Goal: Information Seeking & Learning: Understand process/instructions

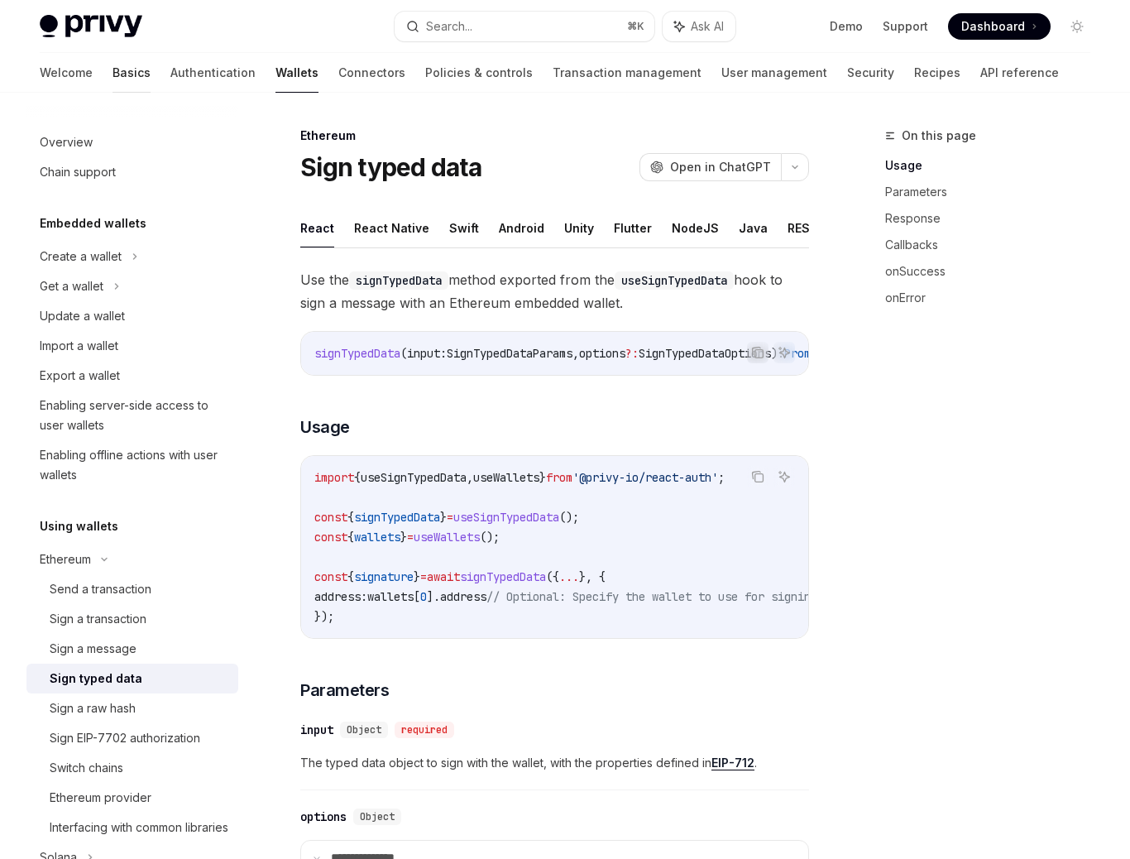
click at [113, 73] on link "Basics" at bounding box center [132, 73] width 38 height 40
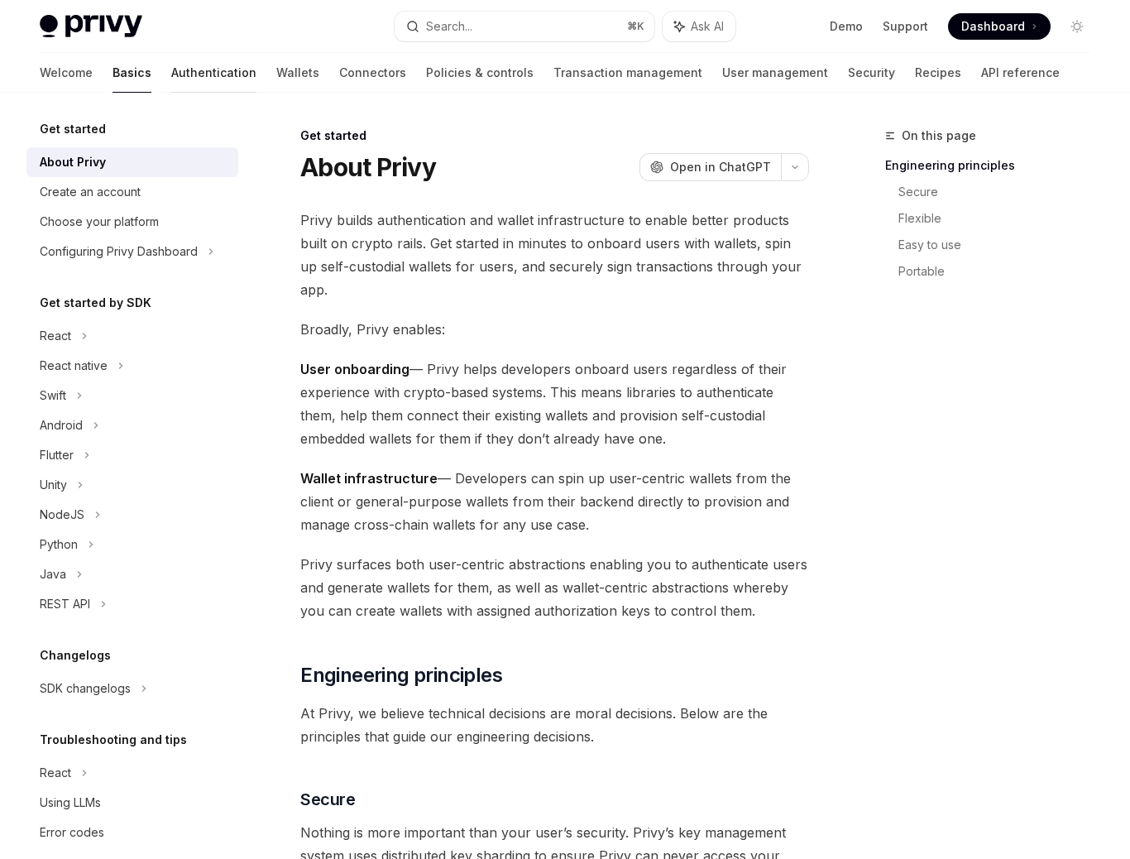
click at [171, 80] on link "Authentication" at bounding box center [213, 73] width 85 height 40
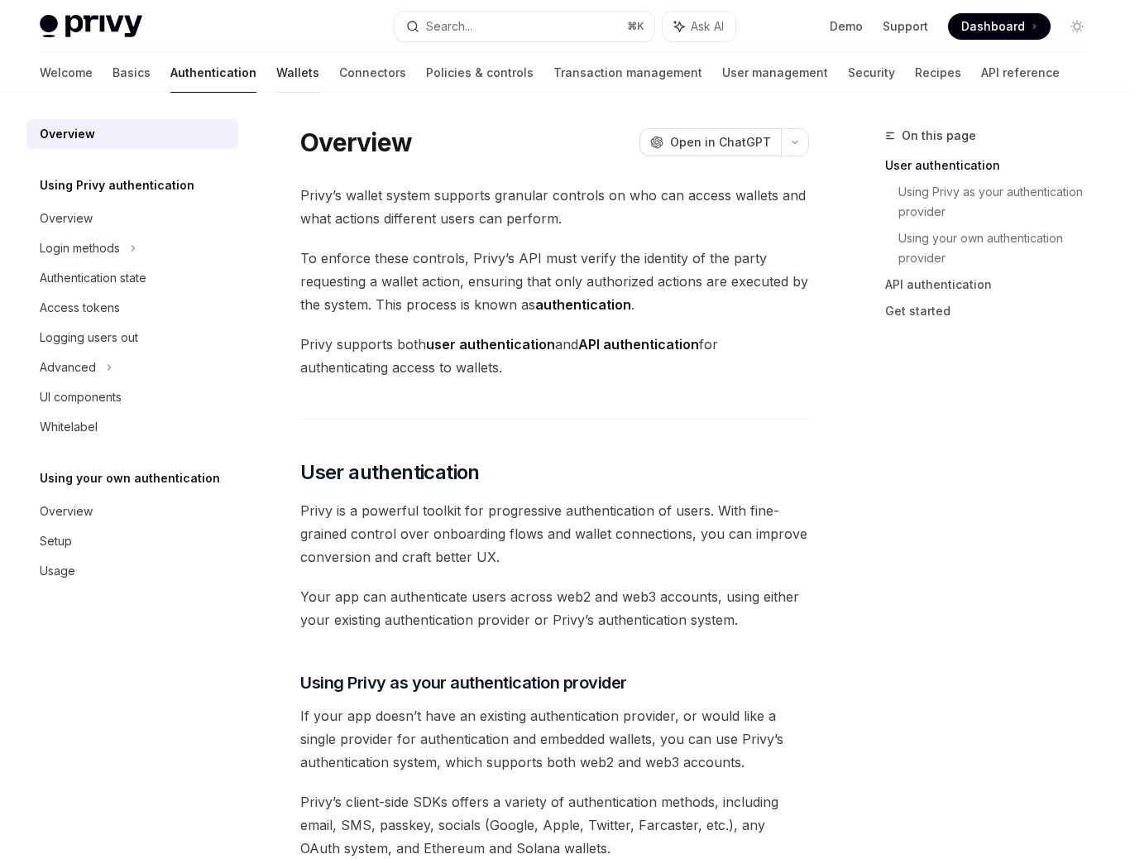
click at [276, 74] on link "Wallets" at bounding box center [297, 73] width 43 height 40
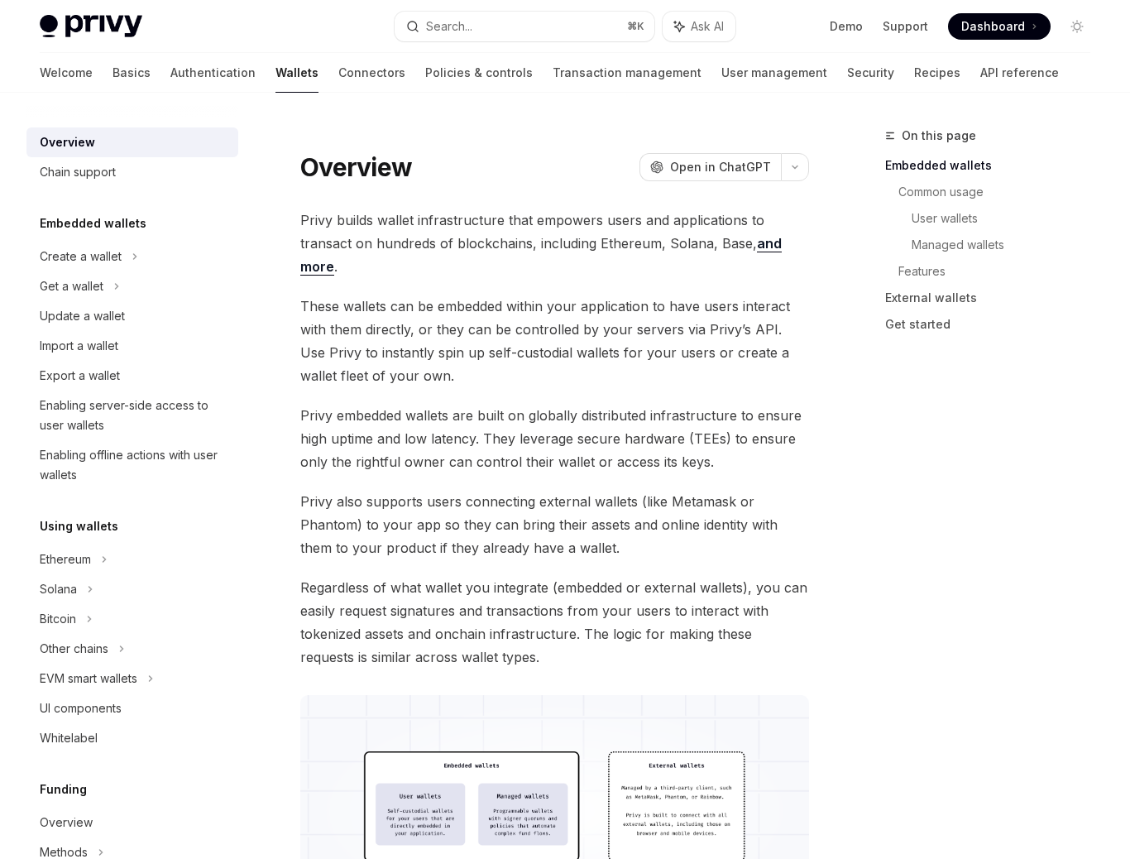
click at [128, 228] on h5 "Embedded wallets" at bounding box center [93, 224] width 107 height 20
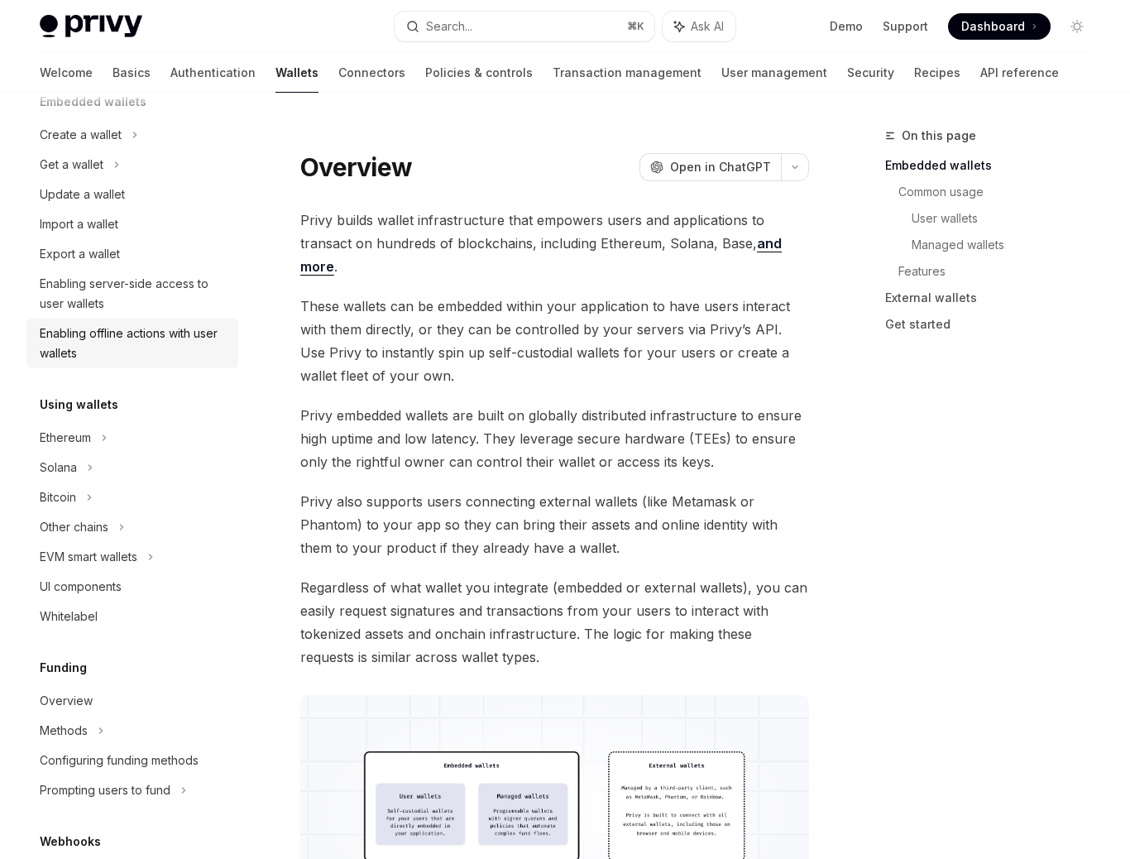
scroll to position [194, 0]
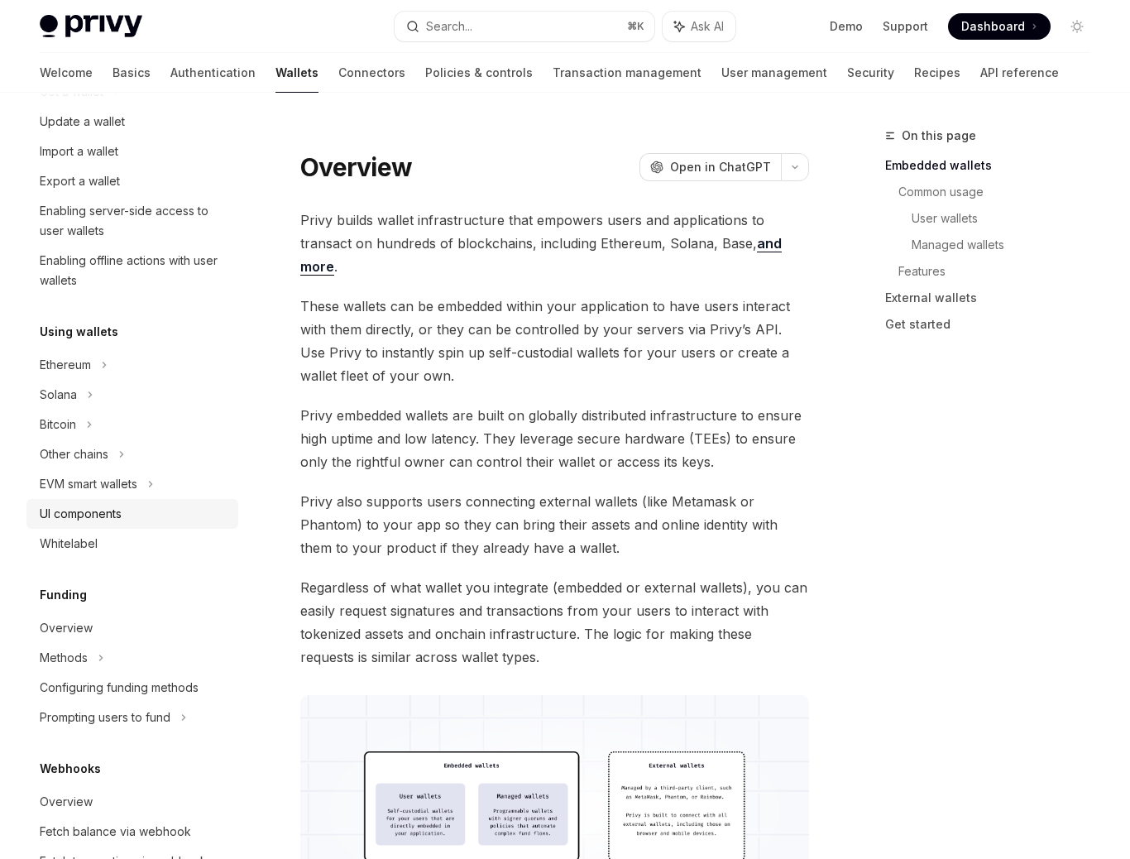
click at [94, 521] on div "UI components" at bounding box center [81, 514] width 82 height 20
type textarea "*"
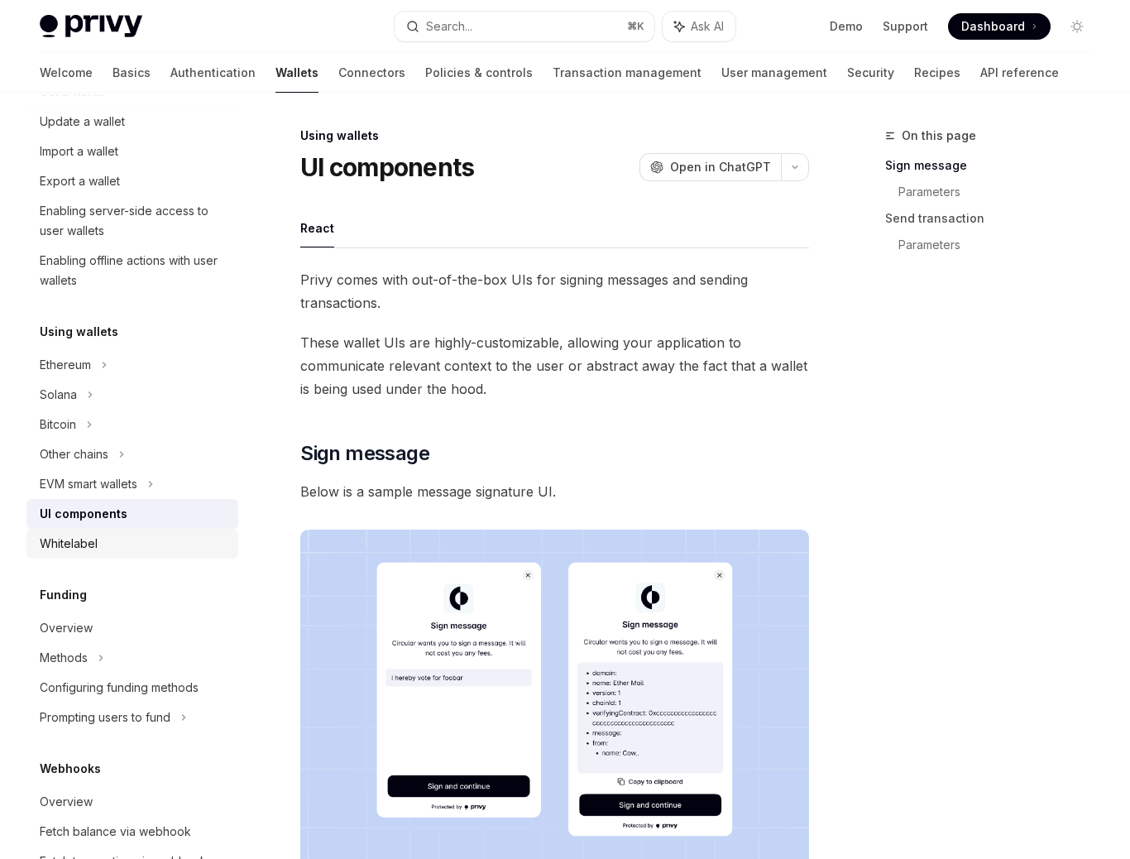
click at [99, 546] on div "Whitelabel" at bounding box center [134, 544] width 189 height 20
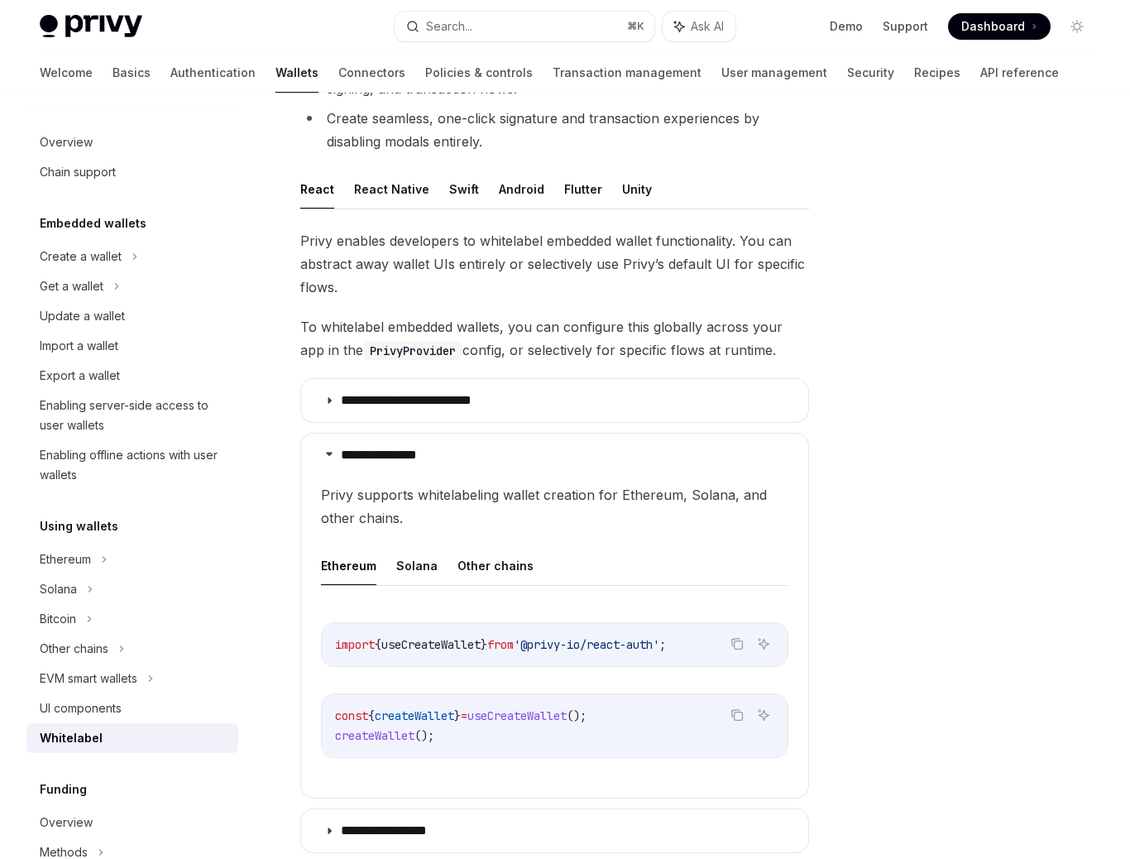
scroll to position [222, 0]
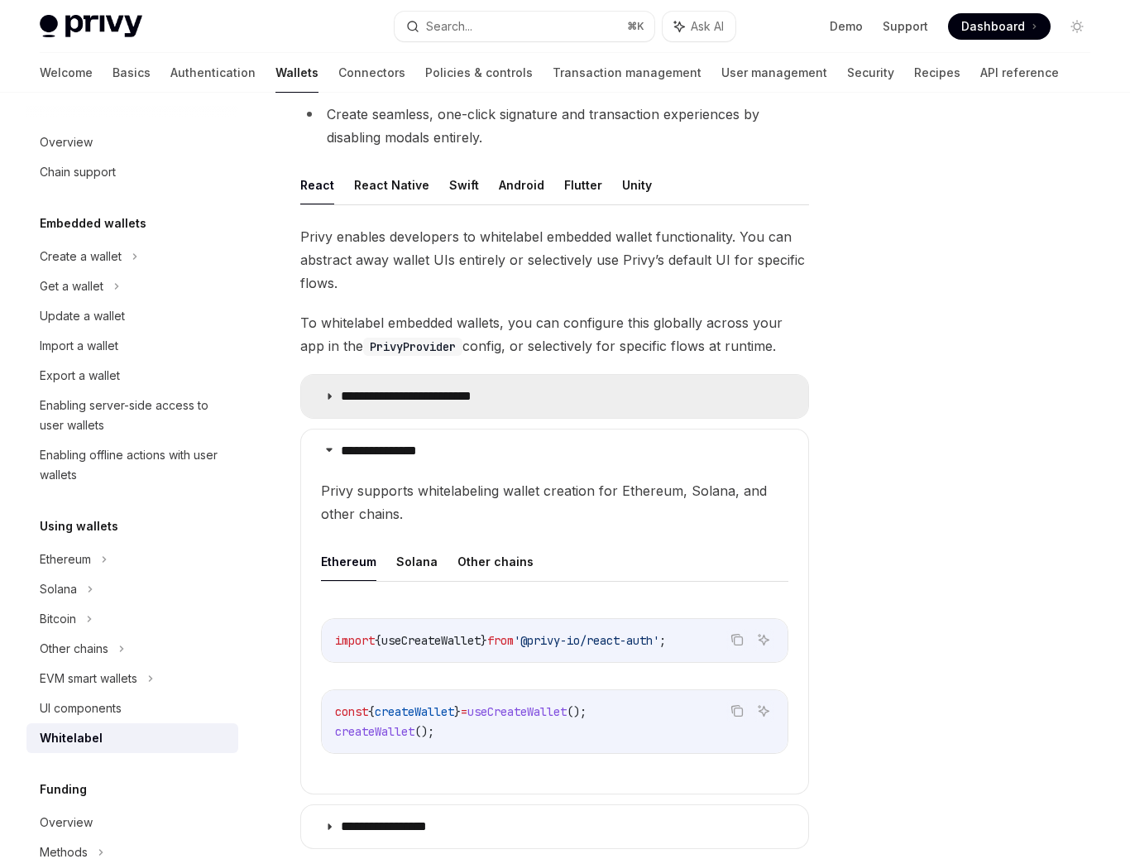
click at [391, 394] on p "**********" at bounding box center [421, 396] width 160 height 17
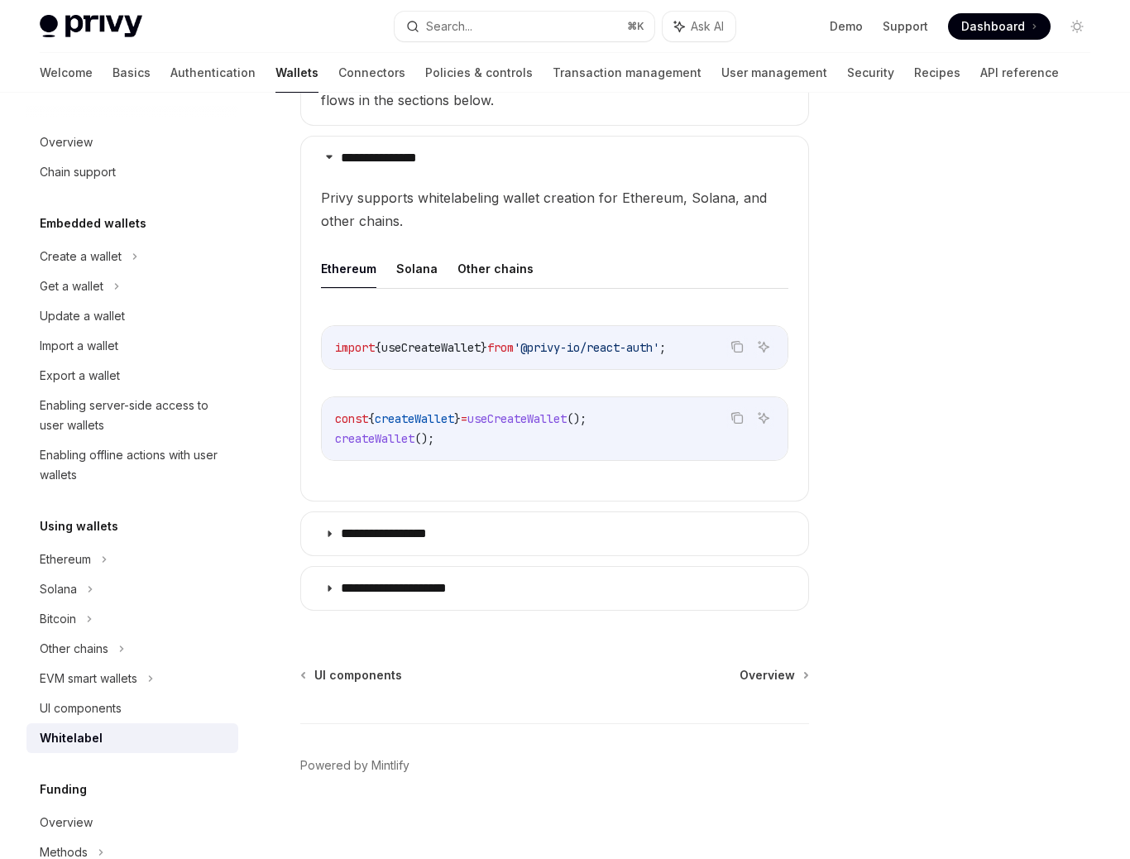
scroll to position [928, 0]
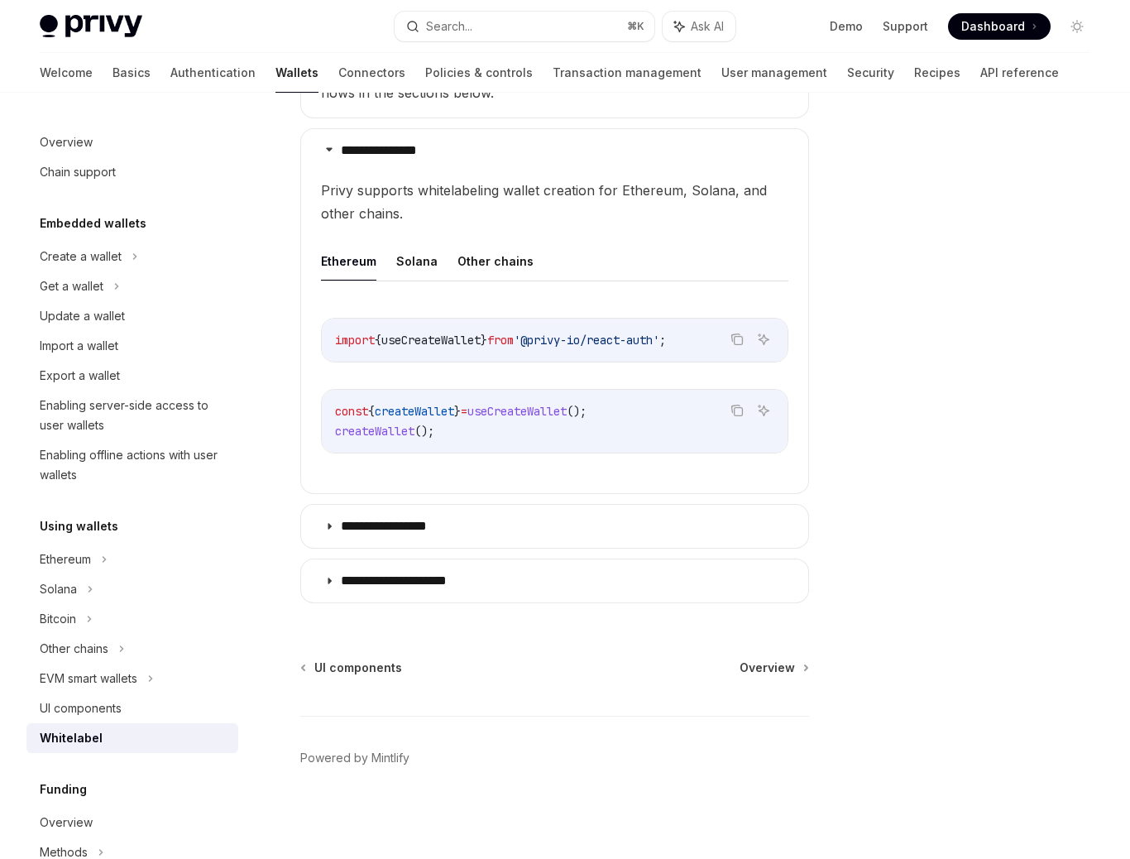
click at [473, 343] on span "useCreateWallet" at bounding box center [431, 340] width 99 height 15
click at [551, 425] on code "const { createWallet } = useCreateWallet (); createWallet ();" at bounding box center [554, 421] width 439 height 40
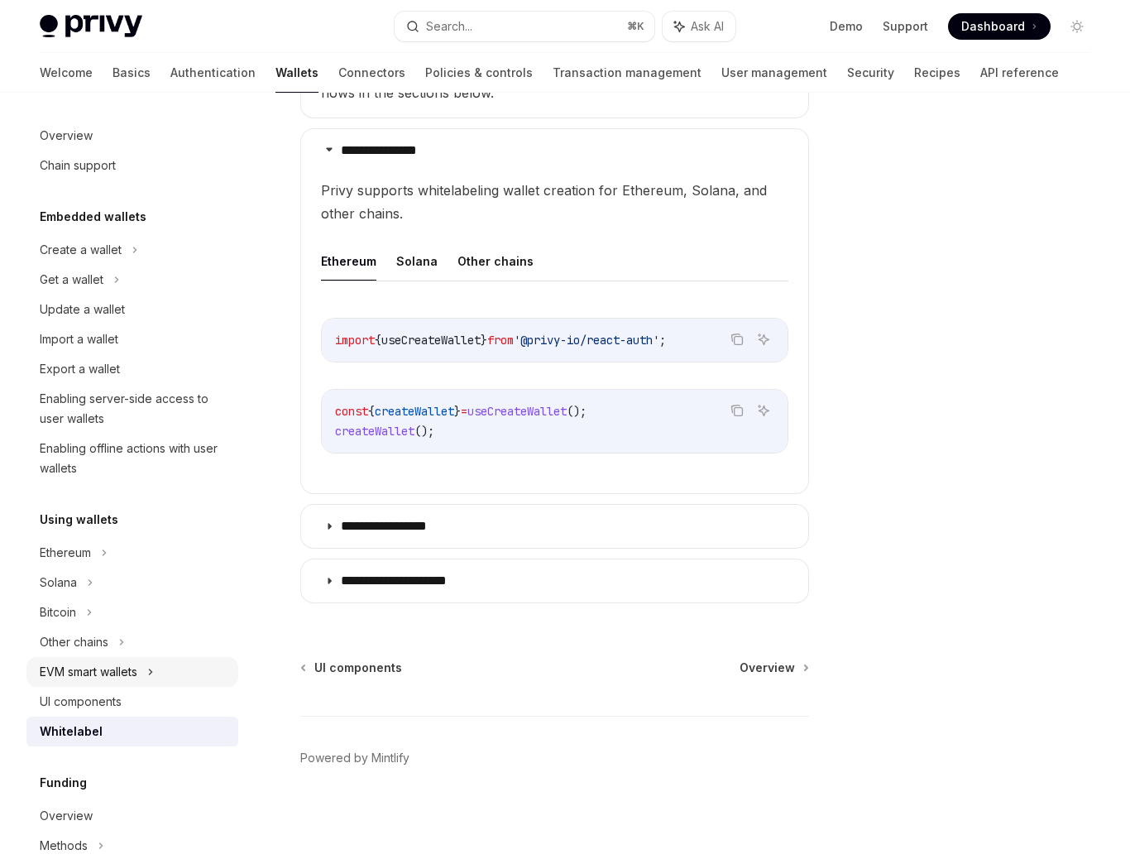
scroll to position [8, 0]
click at [83, 258] on div "Ethereum" at bounding box center [81, 248] width 82 height 20
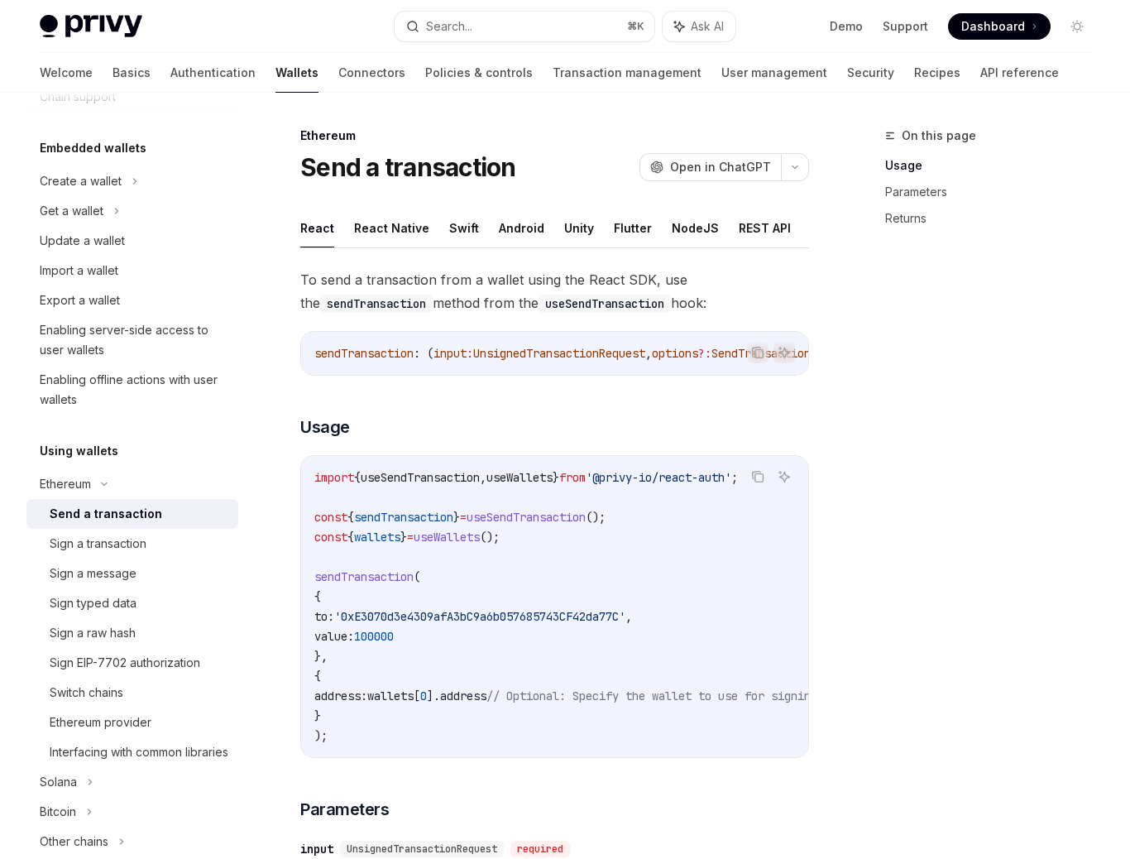
scroll to position [82, 0]
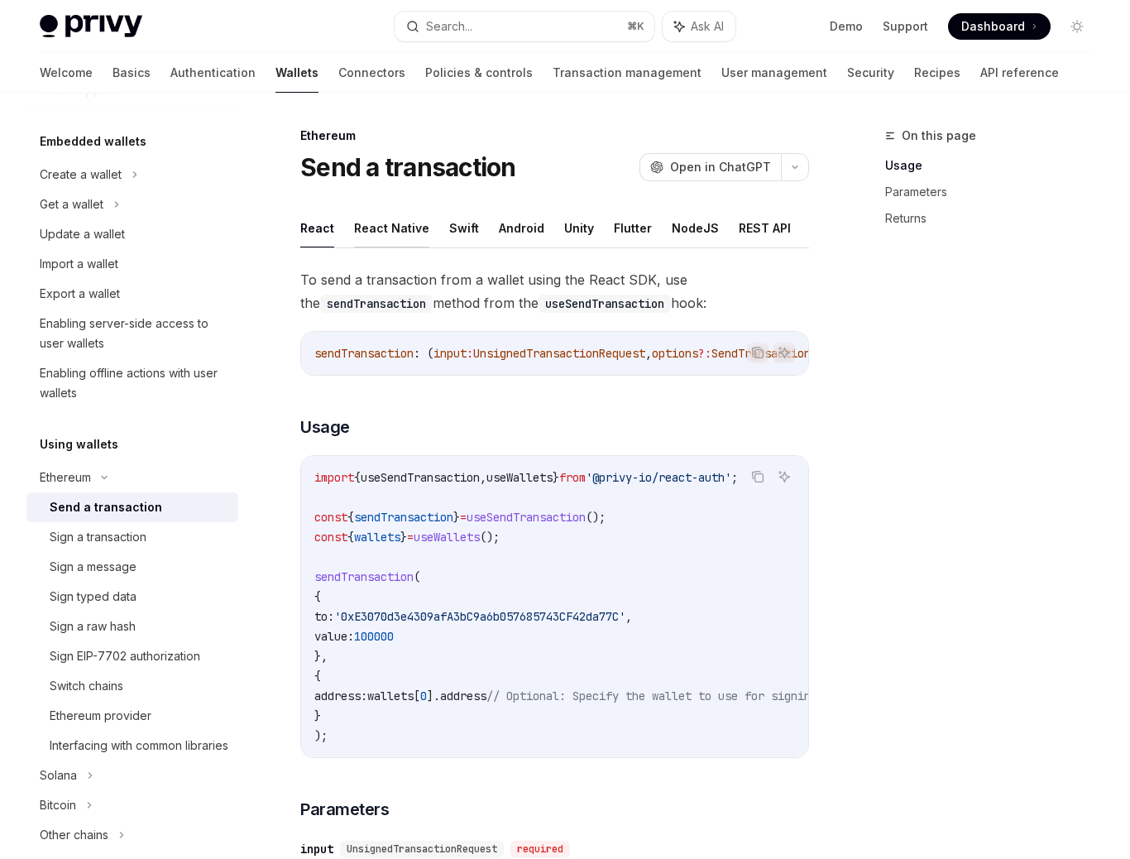
click at [394, 228] on button "React Native" at bounding box center [391, 228] width 75 height 39
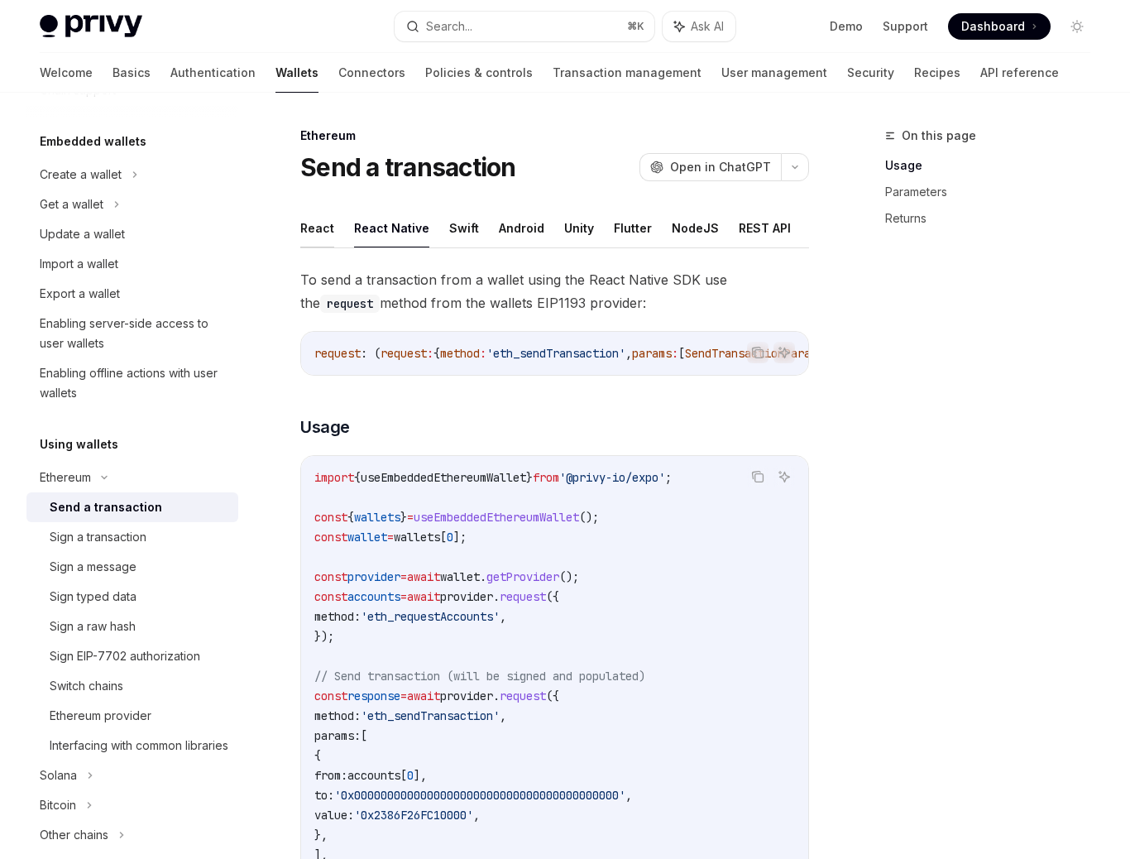
click at [320, 234] on button "React" at bounding box center [317, 228] width 34 height 39
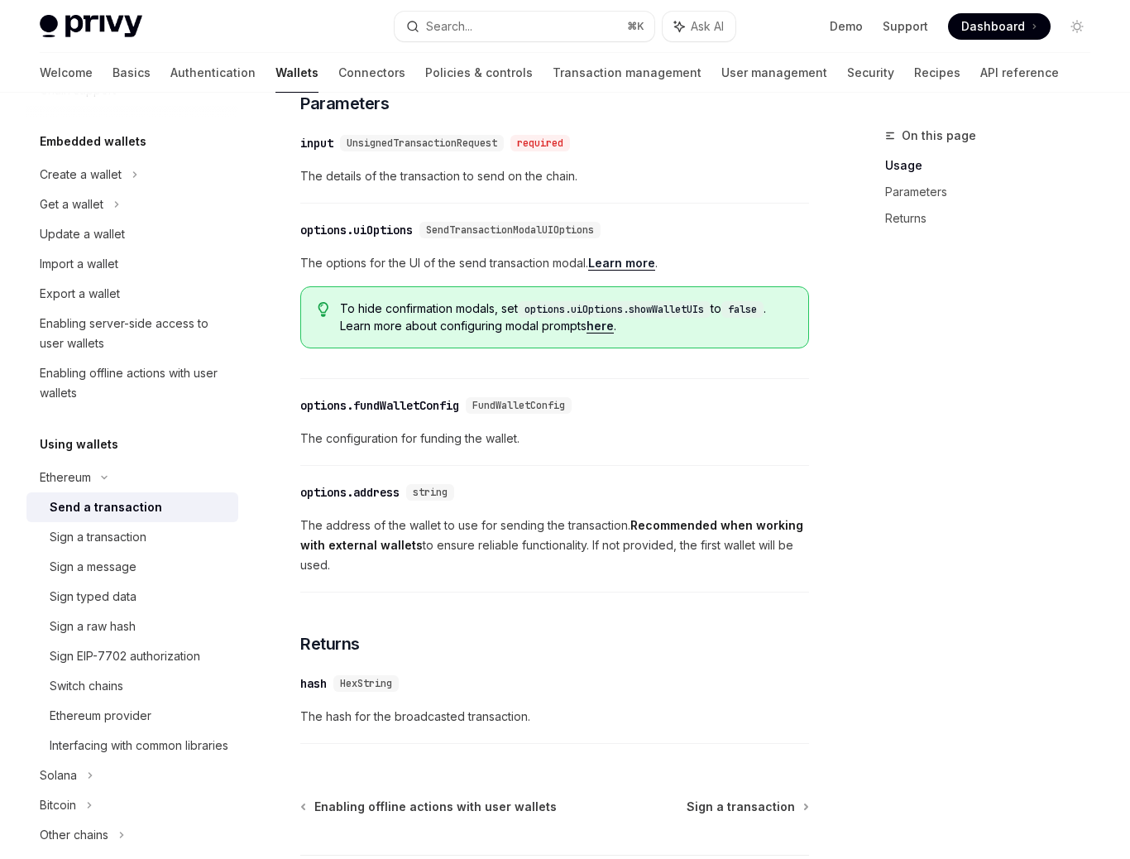
scroll to position [858, 0]
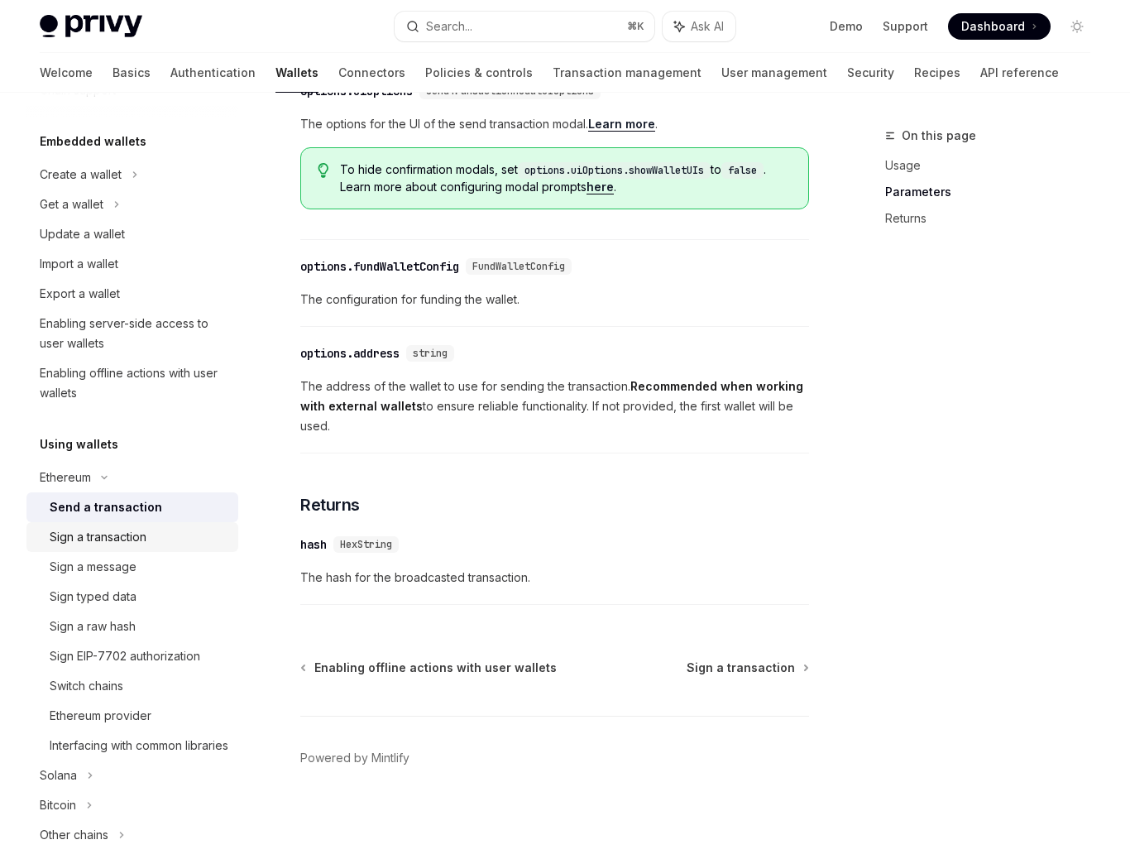
click at [107, 546] on div "Sign a transaction" at bounding box center [98, 537] width 97 height 20
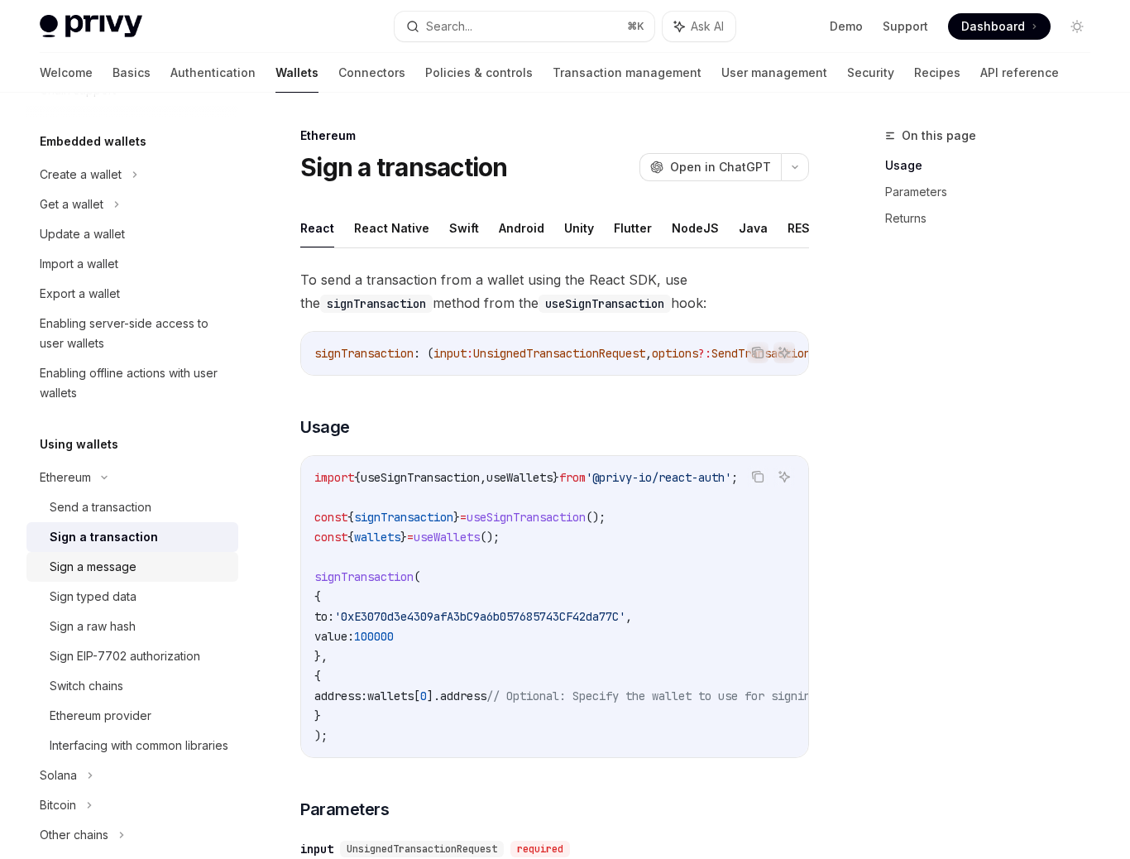
click at [107, 564] on div "Sign a message" at bounding box center [93, 567] width 87 height 20
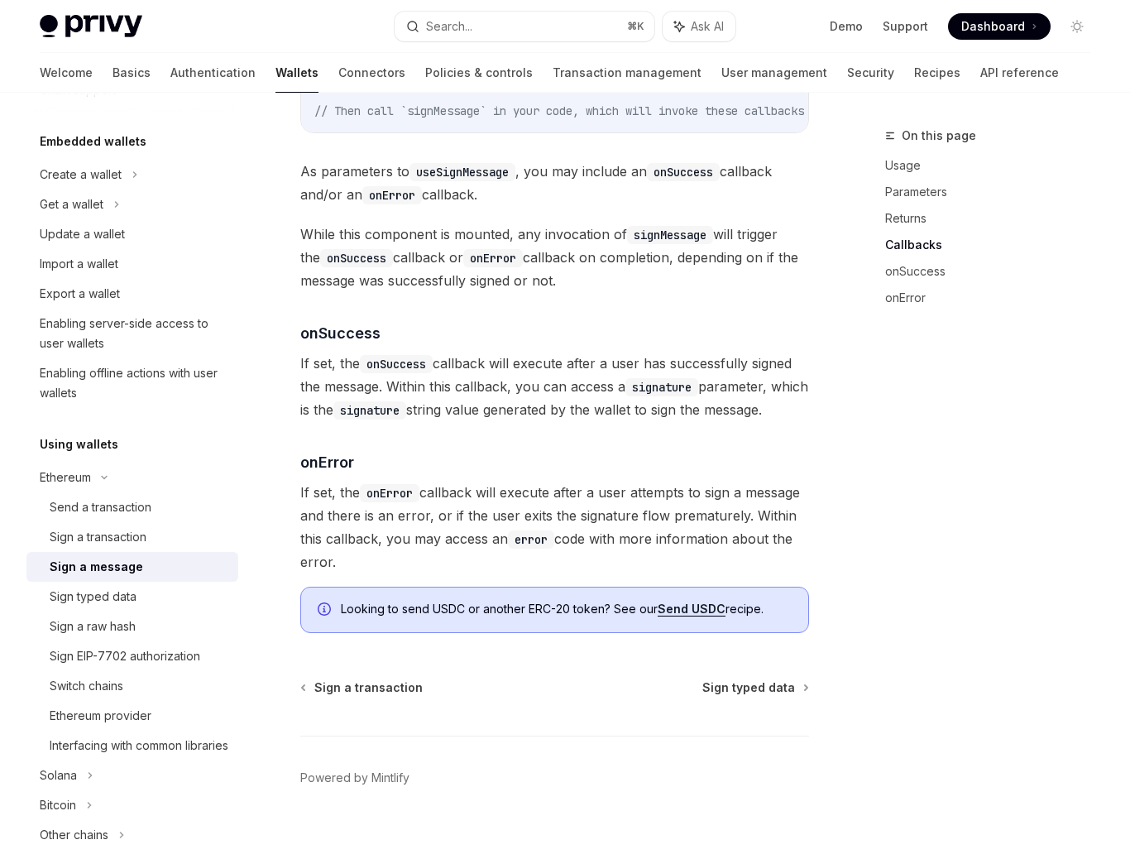
scroll to position [1891, 0]
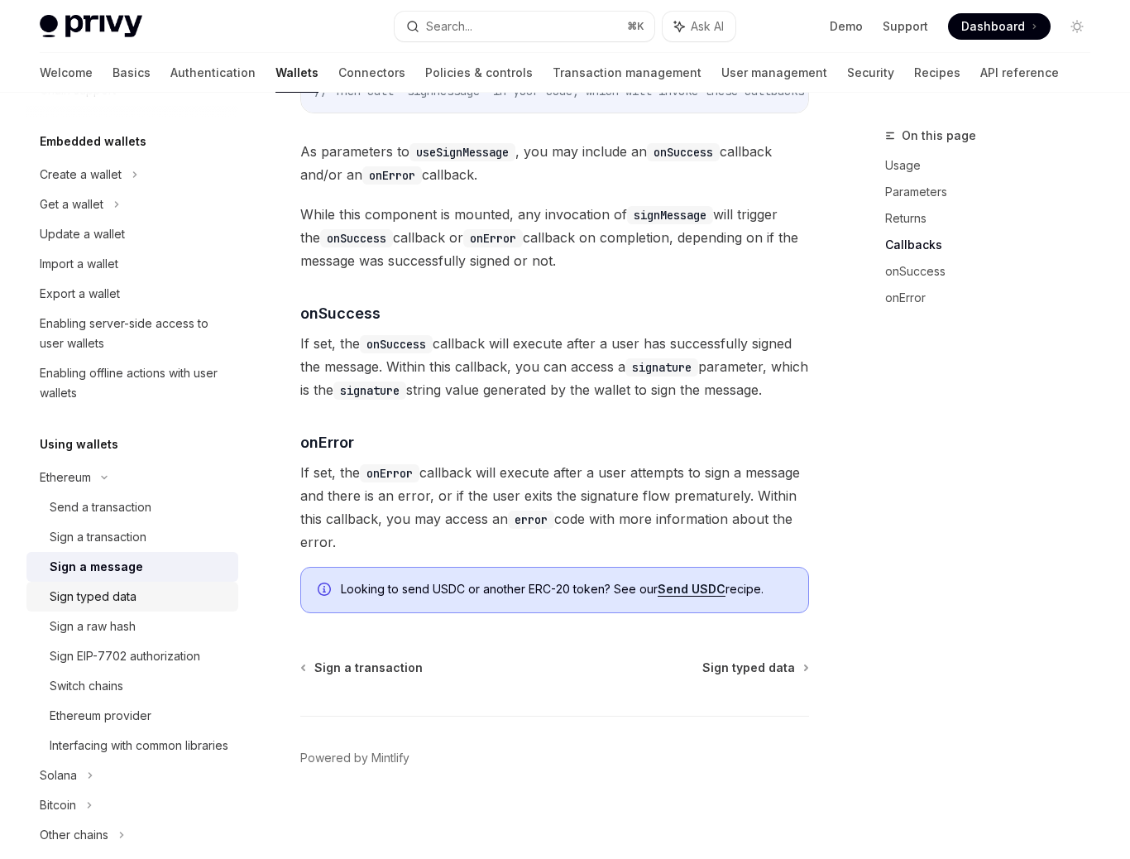
click at [137, 598] on div "Sign typed data" at bounding box center [139, 597] width 179 height 20
type textarea "*"
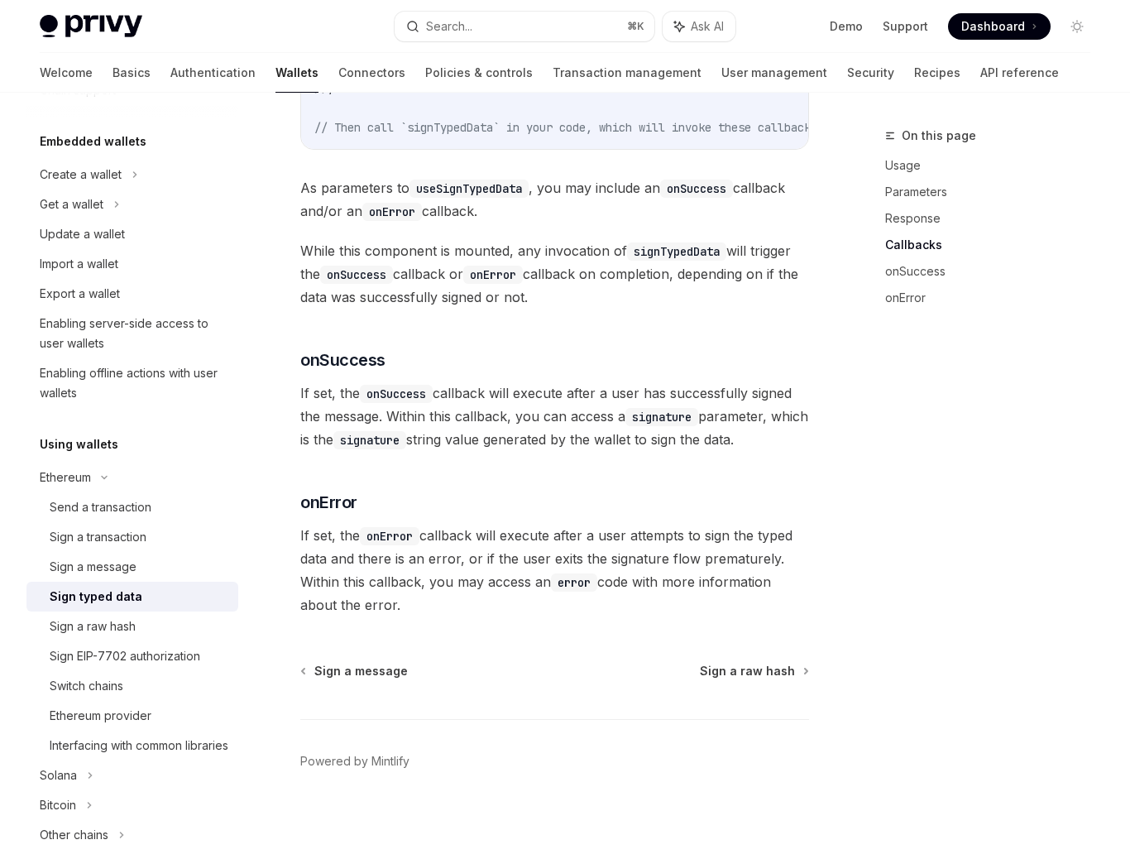
scroll to position [1645, 0]
